Goal: Entertainment & Leisure: Consume media (video, audio)

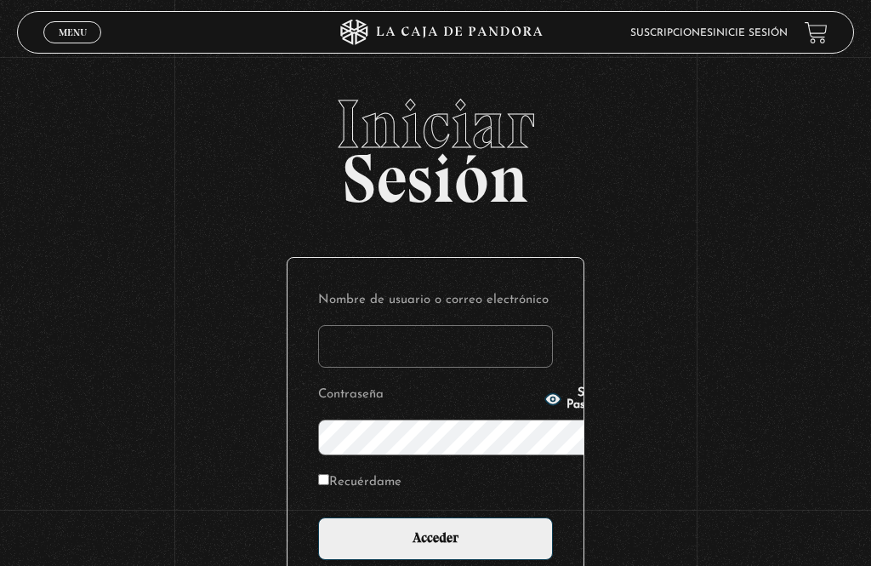
type input "[PERSON_NAME][EMAIL_ADDRESS][PERSON_NAME][DOMAIN_NAME]"
click at [436, 517] on input "Acceder" at bounding box center [435, 538] width 235 height 43
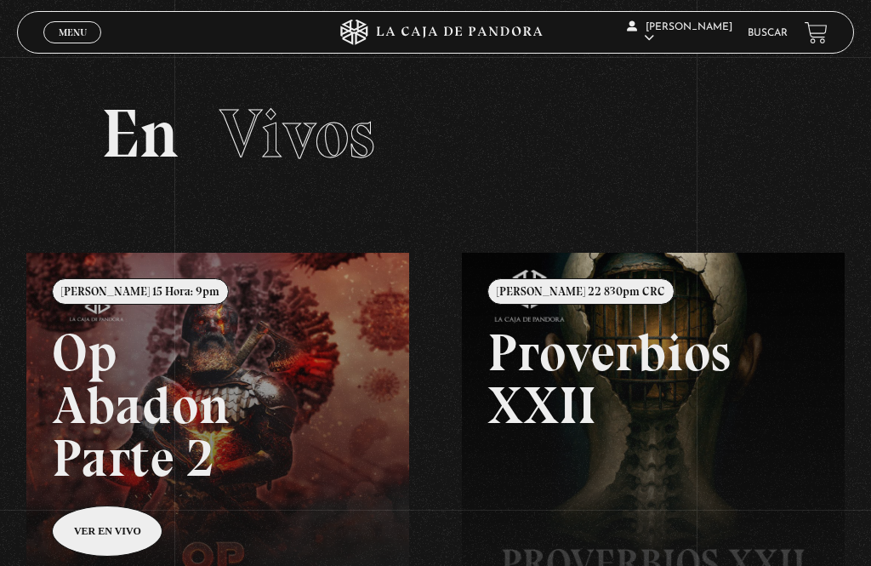
click at [71, 37] on span "Menu" at bounding box center [73, 32] width 28 height 10
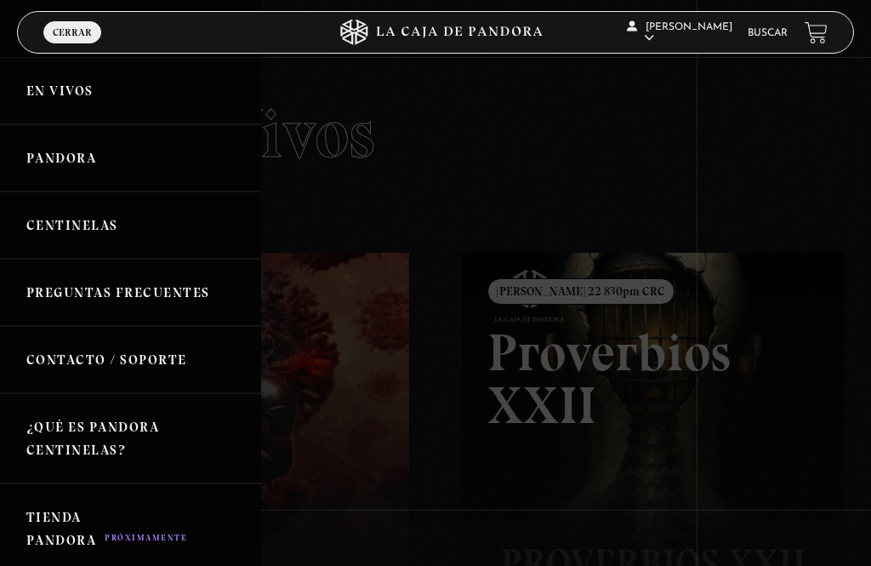
click at [775, 33] on link "Buscar" at bounding box center [768, 33] width 40 height 10
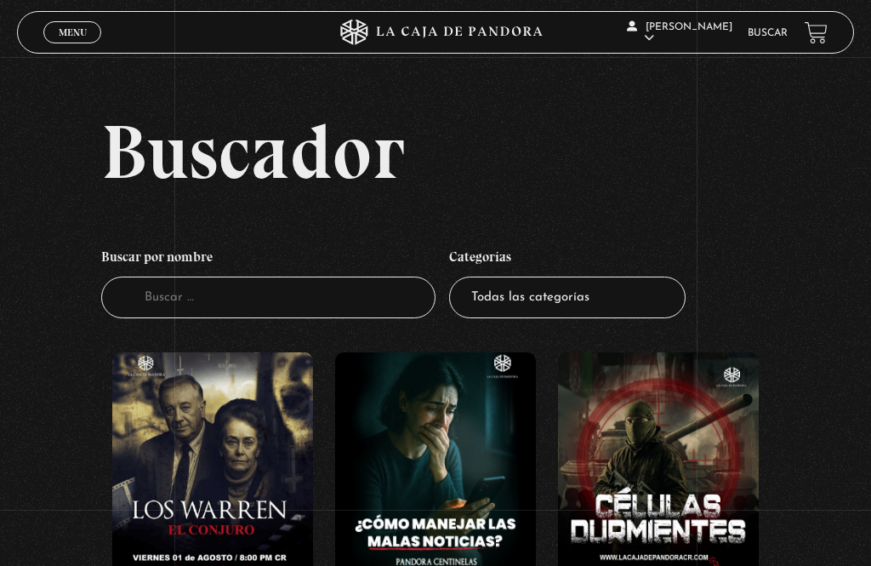
click at [216, 481] on figure at bounding box center [212, 467] width 201 height 230
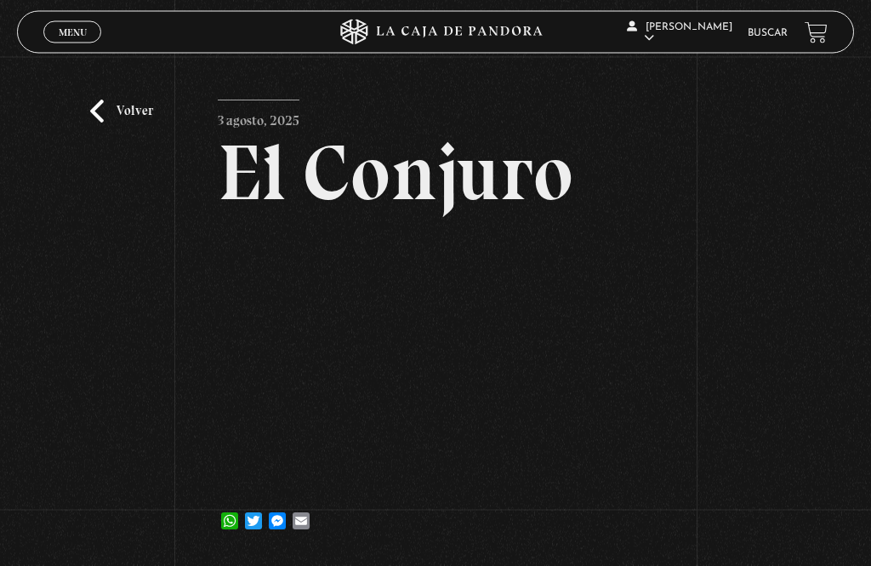
scroll to position [14, 0]
